Goal: Check status: Check status

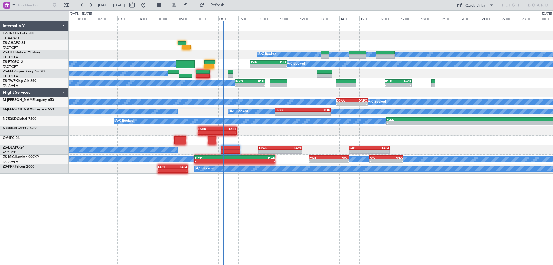
click at [160, 110] on div "EDDB 13:50 Z DGAA 20:35 Z 14:10 Z 20:55 Z A/C Booked A/C Booked A/C Booked - - …" at bounding box center [311, 97] width 484 height 152
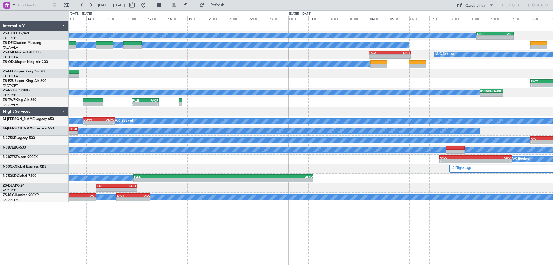
click at [217, 185] on div "- - FACT 14:30 Z FALA 16:30 Z - - FYWE 10:00 Z FACT 12:10 Z" at bounding box center [311, 188] width 484 height 10
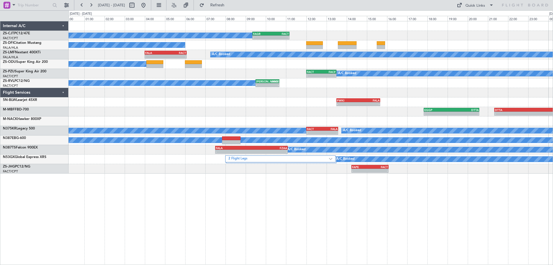
click at [378, 211] on div "A/C Booked - - FAGR 09:20 Z FACT 11:10 Z A/C Booked A/C Booked - - FALA 04:00 Z…" at bounding box center [311, 143] width 484 height 244
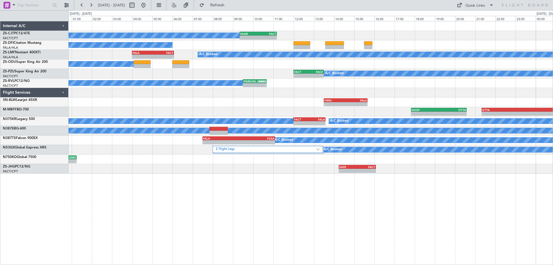
click at [438, 94] on div at bounding box center [311, 93] width 484 height 10
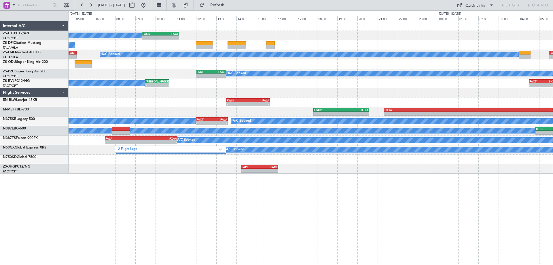
click at [262, 113] on div "A/C Booked - - FAGR 09:20 Z FACT 11:10 Z A/C Booked A/C Booked - - FALA 04:00 Z…" at bounding box center [311, 97] width 484 height 152
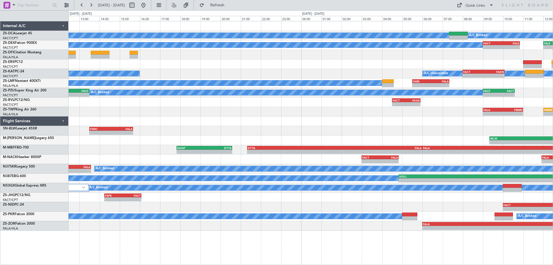
click at [339, 122] on div "A/C Booked A/C Booked A/C Booked - - FACT 09:00 Z FALE 10:50 Z - - FALE 12:00 Z…" at bounding box center [311, 125] width 484 height 209
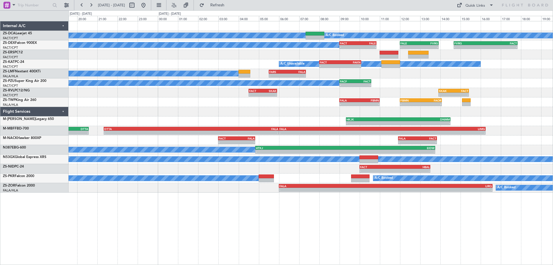
click at [524, 128] on div "A/C Booked A/C Booked A/C Booked - - FACT 09:00 Z FALE 10:50 Z - - FALE 12:00 Z…" at bounding box center [311, 106] width 484 height 171
click at [518, 85] on div "A/C Booked - - FACF 09:00 Z FACT 10:35 Z" at bounding box center [311, 83] width 484 height 10
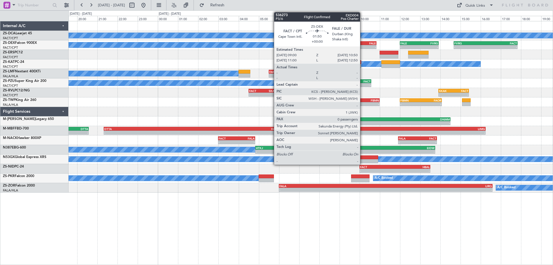
click at [363, 43] on div "FALE" at bounding box center [367, 42] width 18 height 3
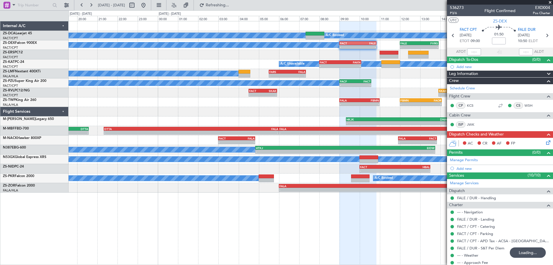
click at [549, 2] on span at bounding box center [550, 2] width 6 height 5
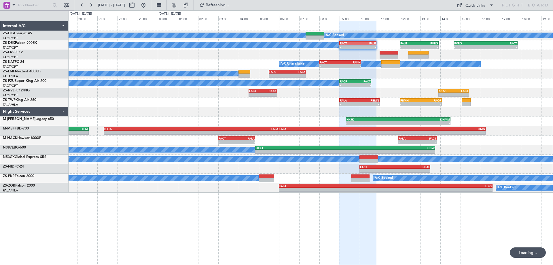
drag, startPoint x: 458, startPoint y: 86, endPoint x: 430, endPoint y: 87, distance: 27.4
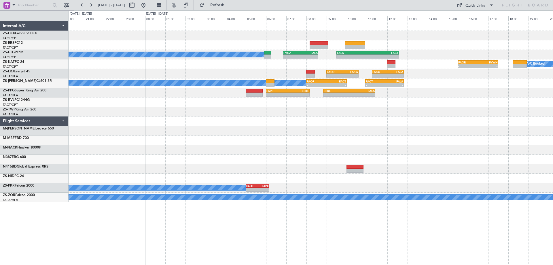
click at [319, 143] on div "- - FALA 21:00 Z LSGG 07:15 Z - - FALA 06:00 Z LIMG 16:15 Z" at bounding box center [311, 140] width 484 height 10
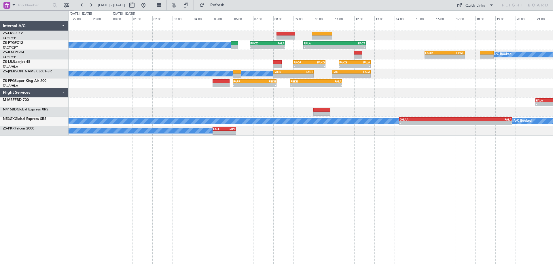
click at [409, 108] on div "A/C Booked - - FVCZ 06:50 Z FALA 08:35 Z - - FALA 09:30 Z FACT 12:35 Z - - FAOR…" at bounding box center [311, 78] width 484 height 114
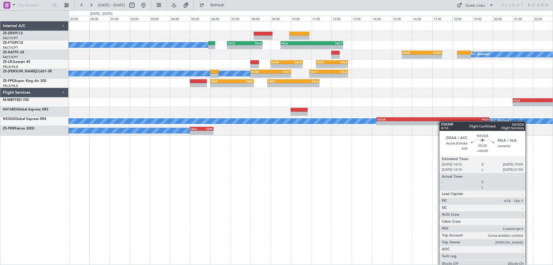
click at [436, 123] on div "A/C Booked - - FVCZ 06:50 Z FALA 08:35 Z - - FALA 09:30 Z FACT 12:35 Z - - FAOR…" at bounding box center [311, 78] width 484 height 114
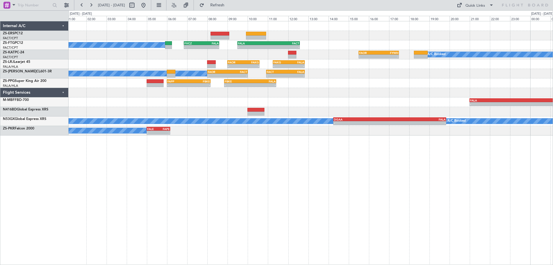
click at [435, 109] on div "A/C Booked - - FVCZ 06:50 Z FALA 08:35 Z - - FALA 09:30 Z FACT 12:35 Z - - FAOR…" at bounding box center [311, 78] width 484 height 114
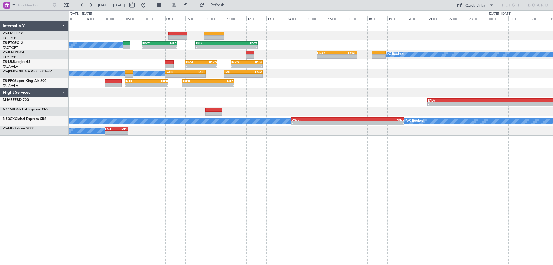
click at [373, 205] on div "A/C Booked - - FVCZ 06:50 Z FALA 08:35 Z - - FALA 09:30 Z FACT 12:35 Z - - FAOR…" at bounding box center [311, 143] width 484 height 244
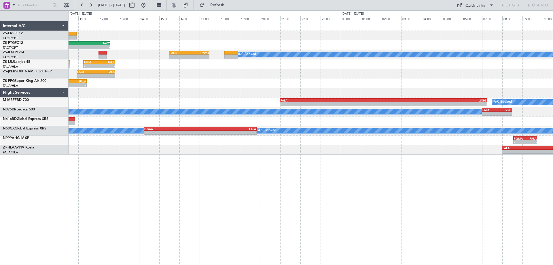
click at [309, 179] on div "- - FALA 09:30 Z FACT 12:35 Z - - FVCZ 06:50 Z FALA 08:35 Z A/C Booked - - FAOR…" at bounding box center [311, 143] width 484 height 244
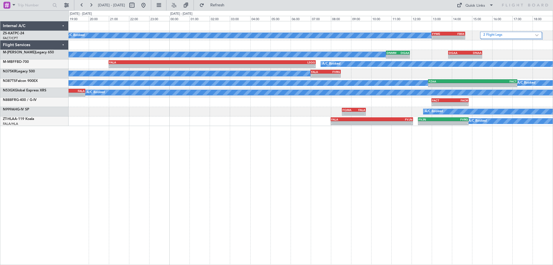
click at [380, 179] on div "A/C Booked - - FYWE 13:00 Z FBSK 14:40 Z 2 Flight Legs FAOR 15:30 Z FYWH 17:30 …" at bounding box center [311, 143] width 484 height 244
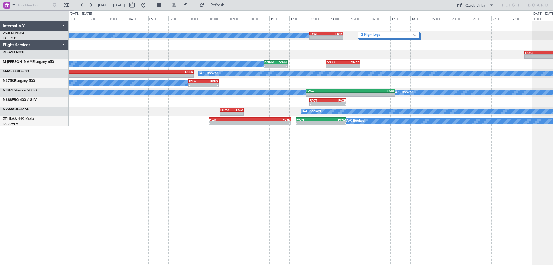
click at [370, 180] on div "A/C Booked - - FYWE 13:00 Z FBSK 14:40 Z 2 Flight Legs - - OOSA 23:40 Z FACT 09…" at bounding box center [311, 143] width 484 height 244
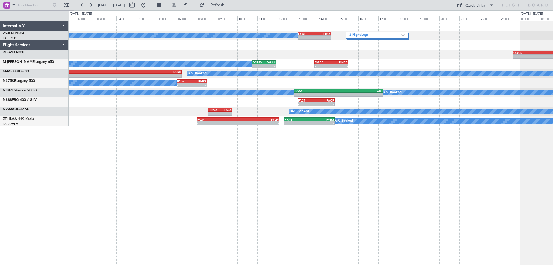
click at [484, 189] on div "A/C Booked - - FYWE 13:00 Z FBSK 14:40 Z 2 Flight Legs - - OOSA 23:40 Z FACT 09…" at bounding box center [311, 143] width 484 height 244
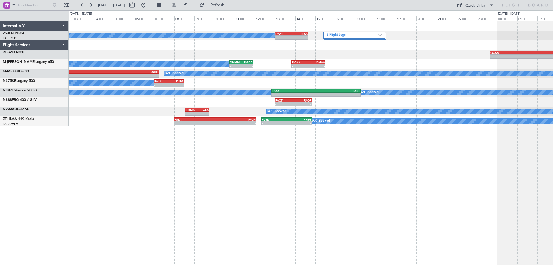
click at [375, 198] on div "A/C Booked - - FYWE 13:00 Z FBSK 14:40 Z 2 Flight Legs - - OOSA 23:40 Z FACT 09…" at bounding box center [311, 143] width 484 height 244
click at [148, 5] on button at bounding box center [143, 5] width 9 height 9
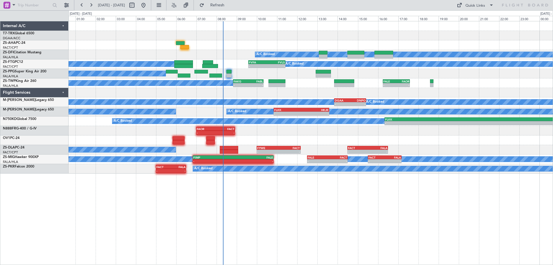
click at [421, 42] on div "EDDB 13:50 Z DGAA 20:35 Z 14:10 Z 20:55 Z A/C Booked A/C Booked - - FVFA 09:35 …" at bounding box center [311, 97] width 484 height 152
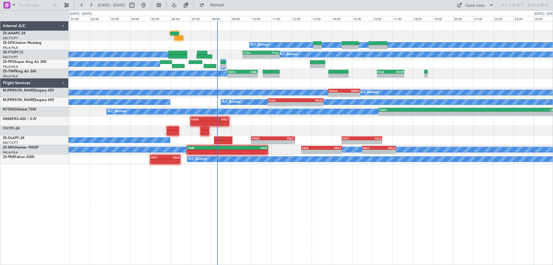
click at [397, 199] on div "A/C Booked A/C Booked - - FVFA 09:35 Z FVLS 11:25 Z A/C Booked A/C Booked FAKG …" at bounding box center [311, 143] width 484 height 244
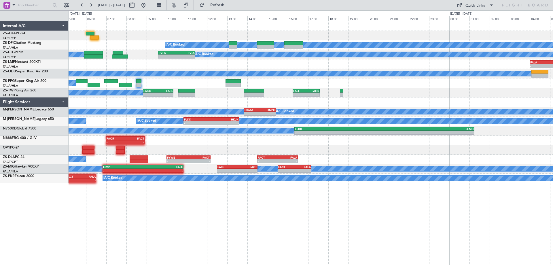
click at [205, 193] on div "A/C Booked A/C Booked - - FVFA 09:35 Z FVLS 11:25 Z A/C Booked - - FALA 04:00 Z…" at bounding box center [311, 143] width 484 height 244
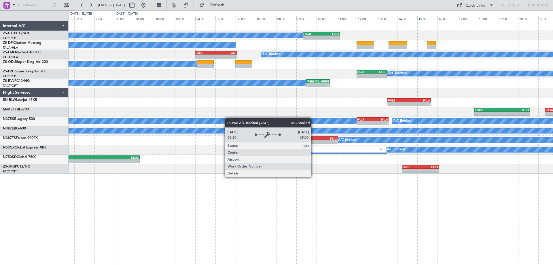
click at [415, 199] on div "A/C Booked - - FAGR 09:20 Z FACT 11:10 Z A/C Booked - - FALA 04:00 Z FACT 06:05…" at bounding box center [311, 143] width 484 height 244
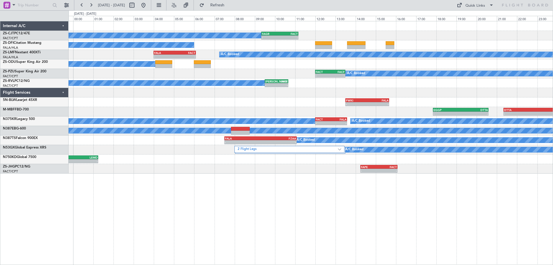
click at [416, 206] on div "A/C Booked - - FAGR 09:20 Z FACT 11:10 Z A/C Booked - - FALA 04:00 Z FACT 06:05…" at bounding box center [311, 143] width 484 height 244
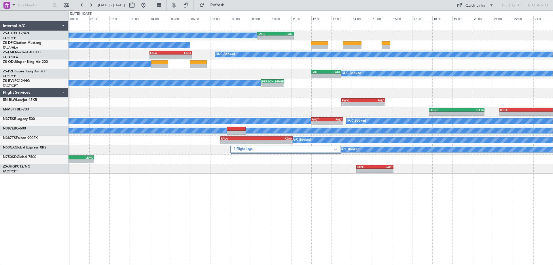
click at [485, 196] on div "A/C Booked - - FAGR 09:20 Z FACT 11:10 Z A/C Booked - - FALA 04:00 Z FACT 06:05…" at bounding box center [311, 143] width 484 height 244
click at [60, 106] on div "A/C Booked - - FAGR 09:20 Z FACT 11:10 Z A/C Booked - - FALA 04:00 Z FACT 06:05…" at bounding box center [276, 137] width 553 height 254
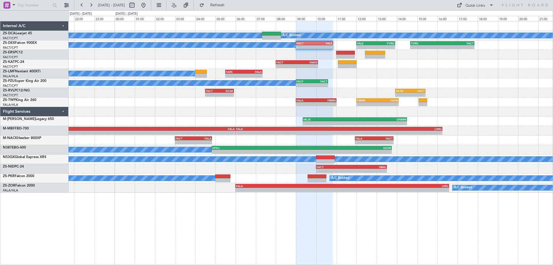
click at [412, 202] on div "A/C Booked A/C Booked A/C Booked - - FACT 09:00 Z FALE 10:50 Z - - FALE 12:00 Z…" at bounding box center [311, 143] width 484 height 244
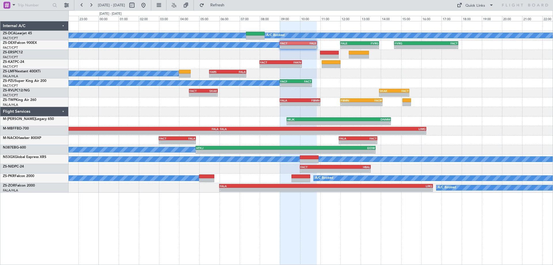
click at [494, 229] on div "A/C Booked A/C Booked A/C Booked - - FACT 09:00 Z FALE 10:50 Z - - FALE 12:00 Z…" at bounding box center [311, 143] width 484 height 244
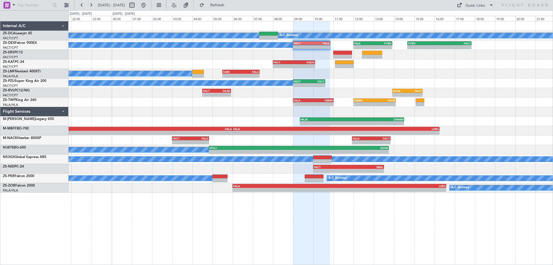
click at [513, 228] on div "A/C Booked A/C Booked A/C Booked - - FACT 09:00 Z FALE 10:50 Z - - FALE 12:00 Z…" at bounding box center [311, 143] width 484 height 244
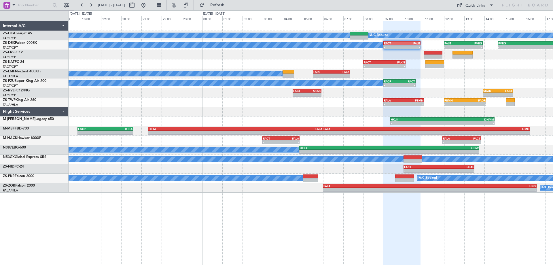
click at [389, 227] on div at bounding box center [401, 143] width 37 height 244
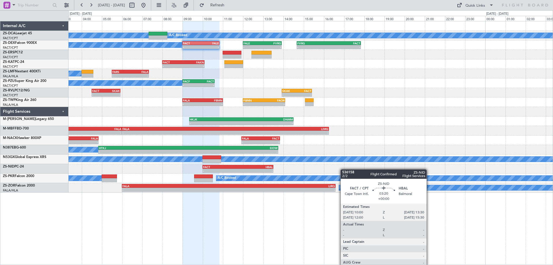
click at [27, 192] on div "A/C Booked A/C Booked A/C Booked - - FACT 09:00 Z FALE 10:50 Z - - FALE 12:00 Z…" at bounding box center [276, 137] width 553 height 254
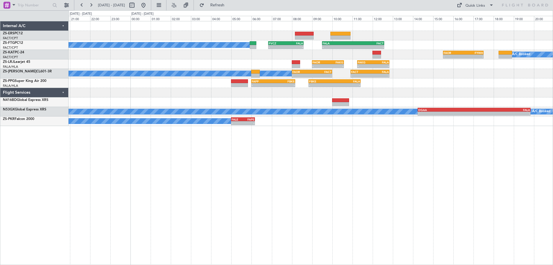
click at [436, 208] on div "A/C Booked - - FVCZ 06:50 Z FALA 08:35 Z - - FALA 09:30 Z FACT 12:35 Z - - FAOR…" at bounding box center [311, 143] width 484 height 244
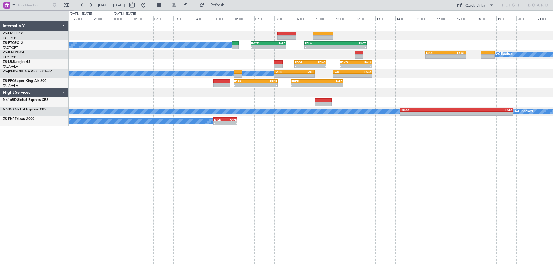
click at [432, 213] on div "A/C Booked - - FVCZ 06:50 Z FALA 08:35 Z - - FALA 09:30 Z FACT 12:35 Z - - FAOR…" at bounding box center [311, 143] width 484 height 244
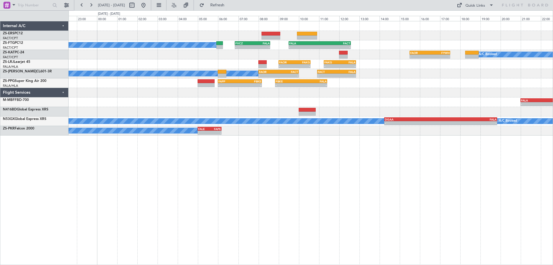
click at [414, 212] on div "A/C Booked - - FVCZ 06:50 Z FALA 08:35 Z - - FALA 09:30 Z FACT 12:35 Z - - FAOR…" at bounding box center [311, 143] width 484 height 244
